Goal: Check status

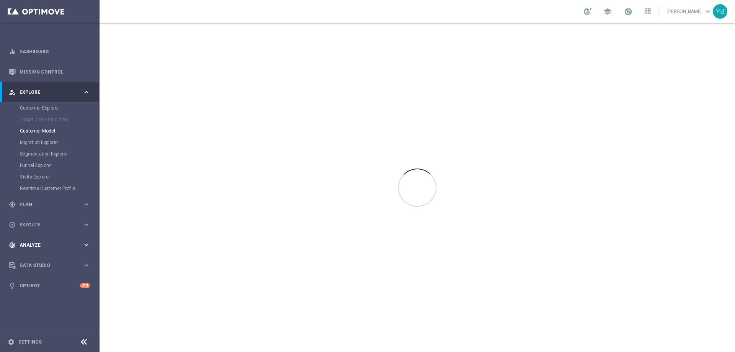
click at [90, 243] on div "track_changes Analyze keyboard_arrow_right" at bounding box center [49, 245] width 99 height 20
click at [86, 227] on icon "keyboard_arrow_right" at bounding box center [86, 226] width 7 height 7
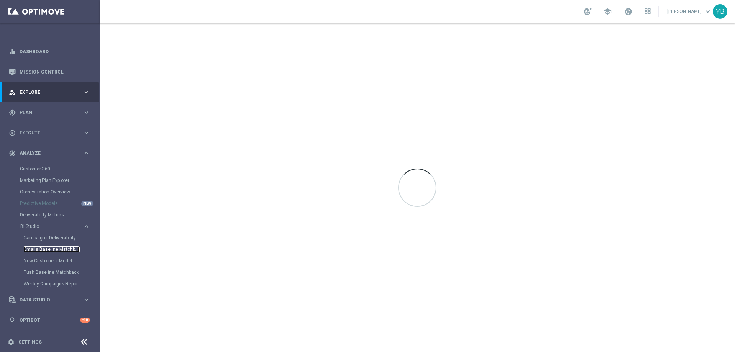
click at [48, 248] on link "Emails Baseline Matchback" at bounding box center [52, 249] width 56 height 6
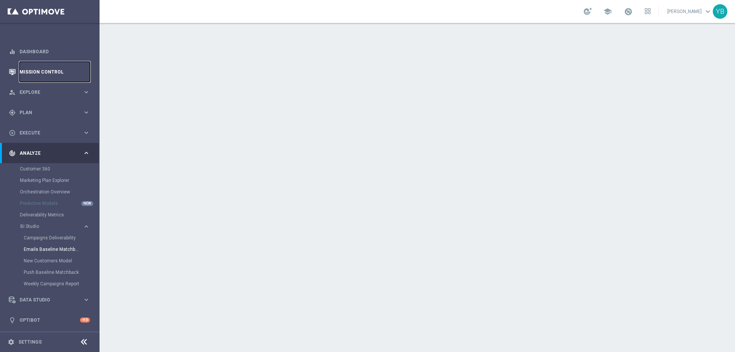
click at [44, 72] on link "Mission Control" at bounding box center [55, 72] width 70 height 20
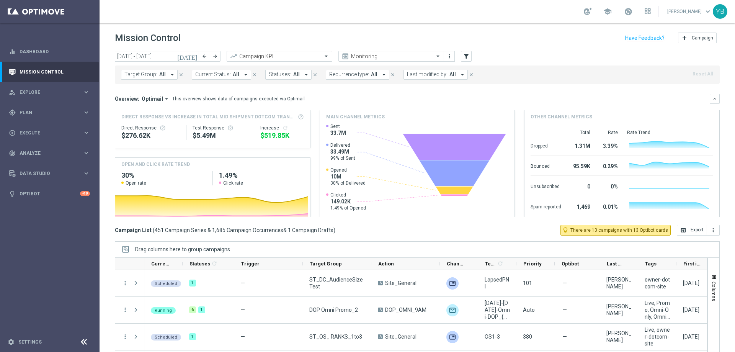
click at [195, 59] on icon "today" at bounding box center [187, 56] width 21 height 7
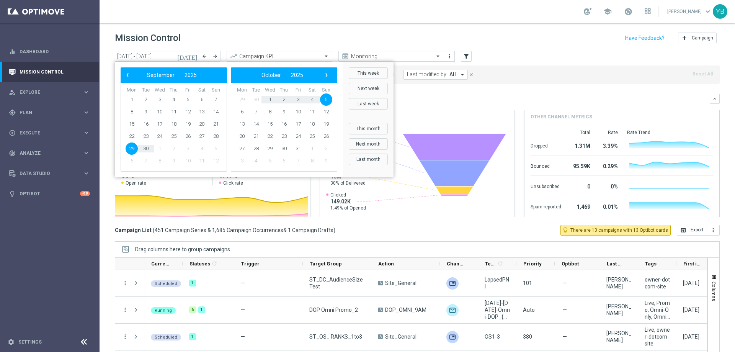
click at [329, 96] on span "5" at bounding box center [326, 99] width 12 height 12
click at [212, 99] on span "5" at bounding box center [216, 99] width 12 height 12
type input "05 Oct 2025 - 05 Oct 2025"
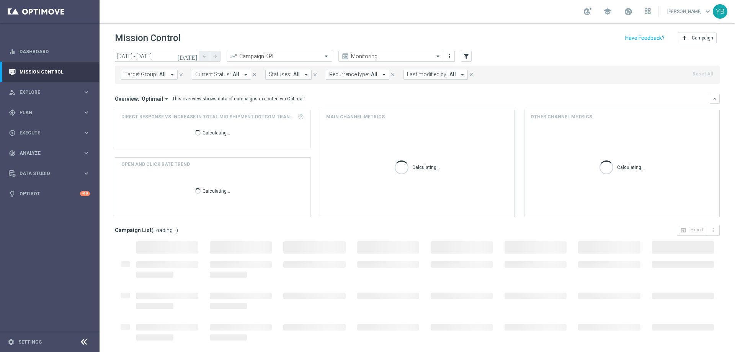
click at [163, 99] on icon "arrow_drop_down" at bounding box center [166, 98] width 7 height 7
click at [140, 111] on div "Analysis" at bounding box center [139, 110] width 18 height 7
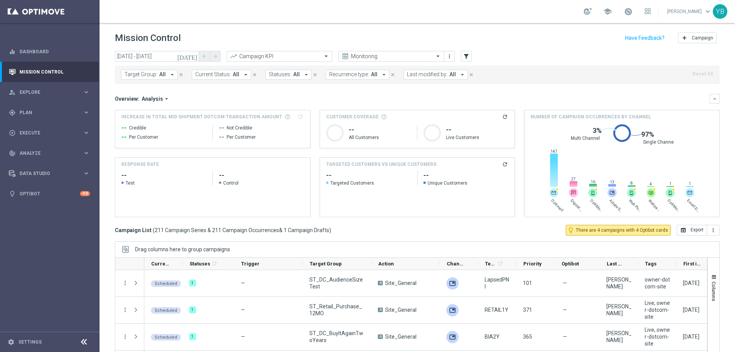
click at [502, 168] on div "TARGETED CUSTOMERS VS UNIQUE CUSTOMERS refresh" at bounding box center [417, 164] width 195 height 13
click at [502, 165] on icon "refresh" at bounding box center [505, 164] width 6 height 6
